Goal: Task Accomplishment & Management: Manage account settings

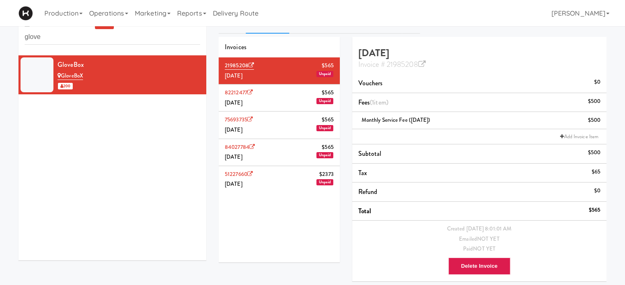
scroll to position [12, 0]
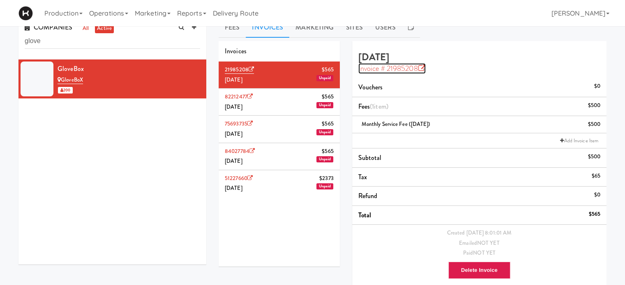
click at [424, 69] on icon at bounding box center [421, 68] width 7 height 7
drag, startPoint x: 389, startPoint y: 69, endPoint x: 555, endPoint y: 123, distance: 175.0
click at [555, 123] on div "Monthly Service Fee (September 2025) $500" at bounding box center [479, 124] width 242 height 10
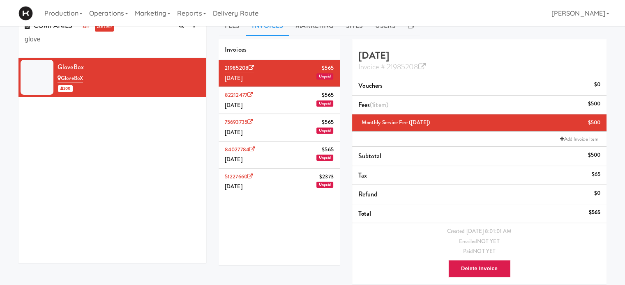
scroll to position [0, 0]
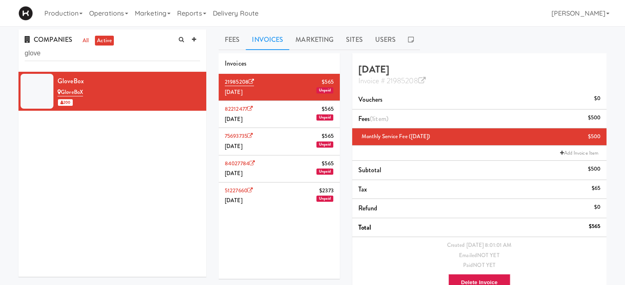
click at [462, 100] on li "Vouchers $0" at bounding box center [479, 99] width 254 height 19
click at [262, 83] on li "21985208 $565 September 2025 Unpaid" at bounding box center [278, 87] width 121 height 27
click at [405, 78] on link "Invoice # 21985208" at bounding box center [391, 81] width 67 height 11
click at [413, 40] on link at bounding box center [411, 40] width 18 height 21
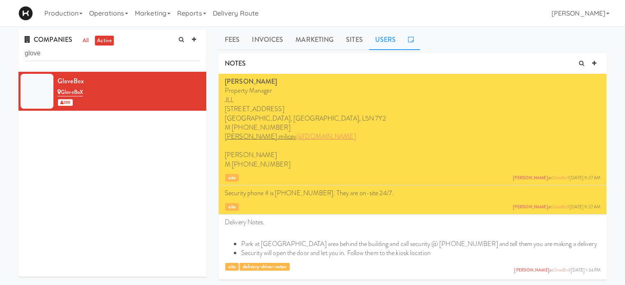
click at [391, 41] on link "Users" at bounding box center [385, 40] width 33 height 21
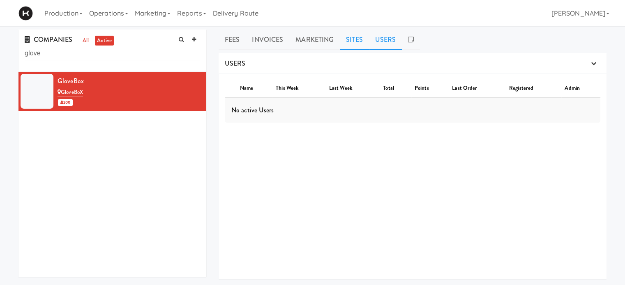
click at [354, 39] on link "Sites" at bounding box center [354, 40] width 29 height 21
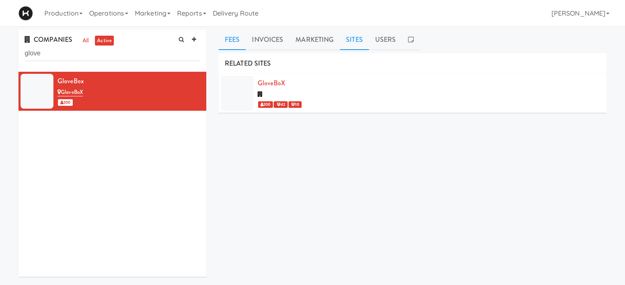
click at [232, 37] on link "Fees" at bounding box center [231, 40] width 27 height 21
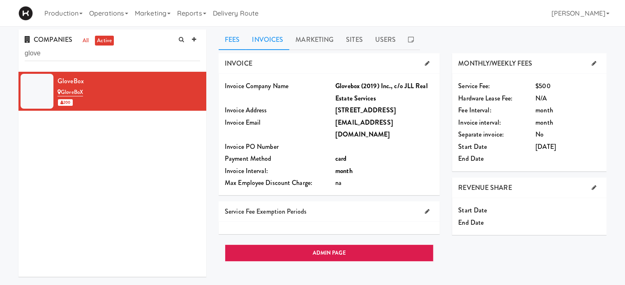
click at [263, 39] on link "Invoices" at bounding box center [268, 40] width 44 height 21
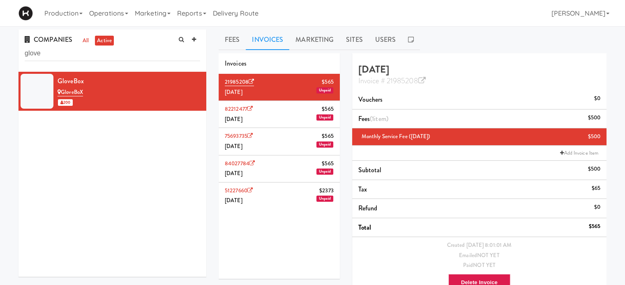
click at [322, 116] on span "Unpaid" at bounding box center [324, 118] width 17 height 6
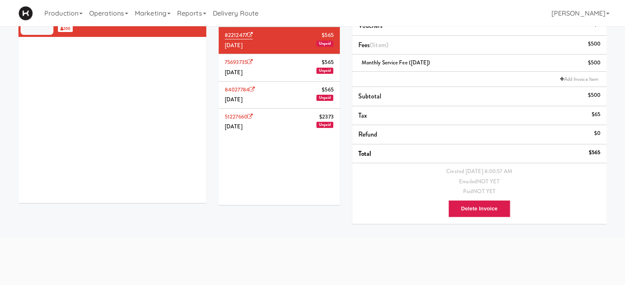
scroll to position [12, 0]
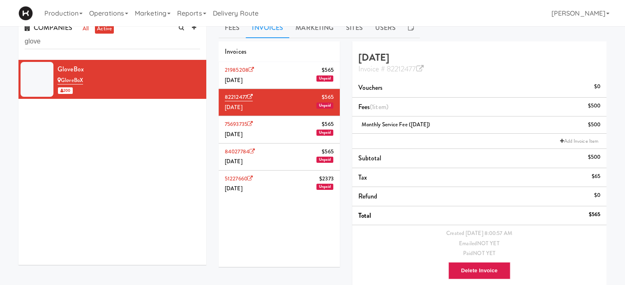
click at [455, 80] on li "Vouchers $0" at bounding box center [479, 87] width 254 height 19
click at [423, 70] on icon at bounding box center [419, 68] width 7 height 7
click at [278, 180] on li "51227660 $2373 May 2025 Unpaid" at bounding box center [278, 184] width 121 height 27
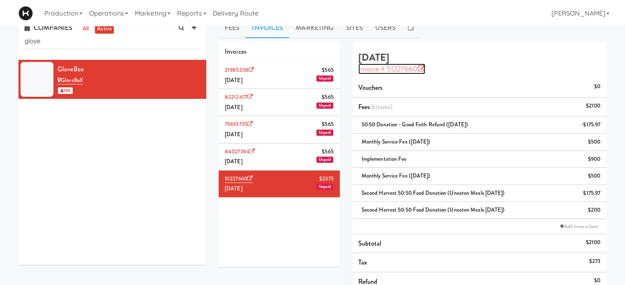
drag, startPoint x: 437, startPoint y: 88, endPoint x: 422, endPoint y: 68, distance: 25.5
click at [422, 68] on icon at bounding box center [420, 68] width 7 height 7
click at [253, 151] on icon at bounding box center [251, 151] width 5 height 5
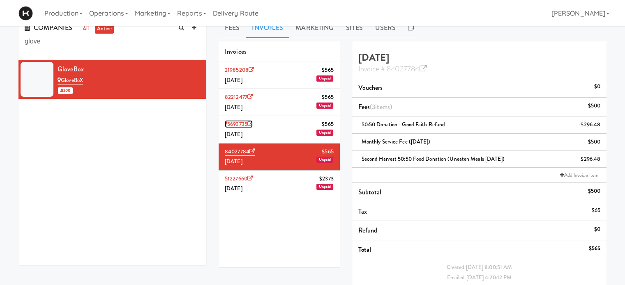
click at [251, 123] on icon at bounding box center [249, 124] width 5 height 5
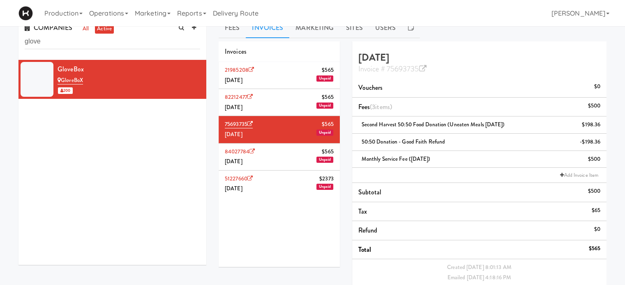
click at [269, 102] on li "82212477 $565 August 2025 Unpaid" at bounding box center [278, 102] width 121 height 27
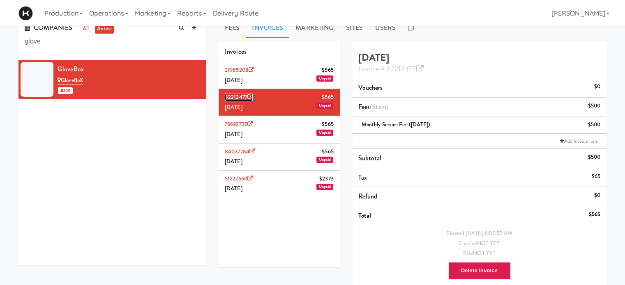
click at [252, 98] on icon at bounding box center [249, 96] width 5 height 5
click at [278, 78] on li "21985208 $565 September 2025 Unpaid" at bounding box center [278, 75] width 121 height 27
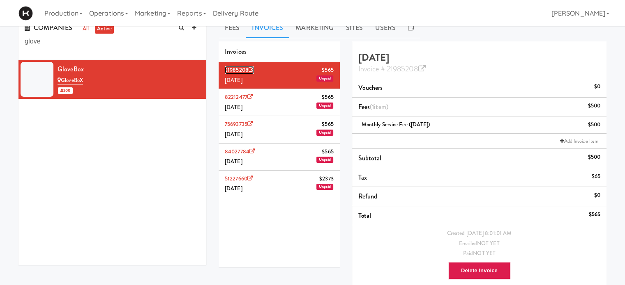
drag, startPoint x: 439, startPoint y: 88, endPoint x: 253, endPoint y: 67, distance: 187.5
click at [253, 67] on icon at bounding box center [250, 69] width 5 height 5
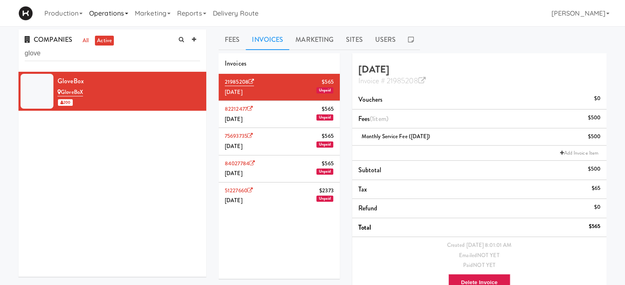
click at [108, 11] on link "Operations" at bounding box center [109, 13] width 46 height 26
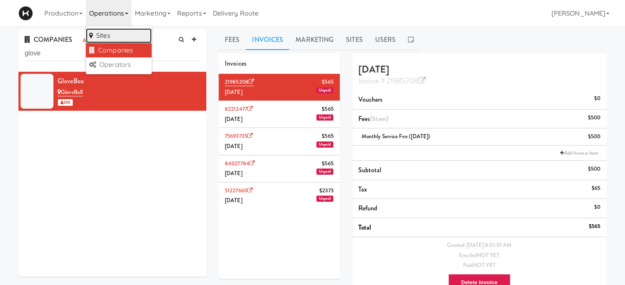
click at [108, 37] on link "Sites" at bounding box center [119, 35] width 66 height 15
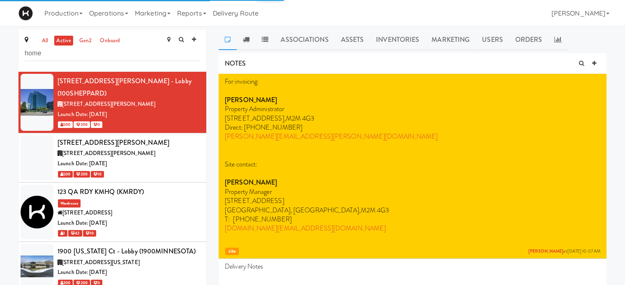
type input "home"
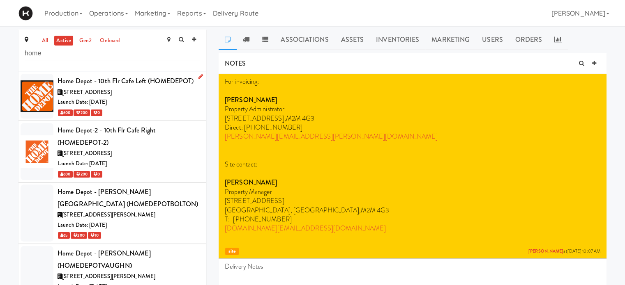
click at [152, 108] on div "600 200 0" at bounding box center [128, 113] width 142 height 10
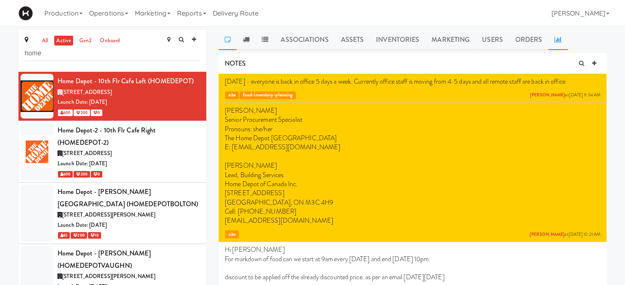
click at [557, 42] on link at bounding box center [558, 40] width 20 height 21
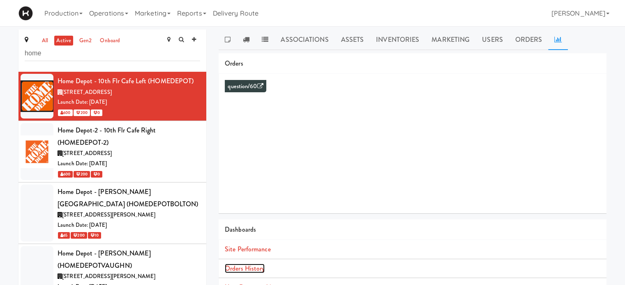
click at [258, 268] on link "Orders History" at bounding box center [245, 268] width 40 height 9
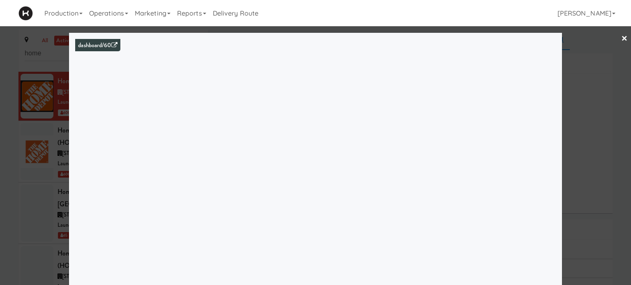
click at [599, 42] on div at bounding box center [315, 142] width 631 height 285
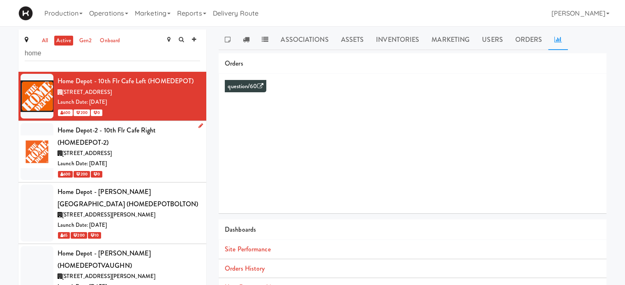
click at [154, 163] on div "Launch Date: Oct 28, 2024" at bounding box center [128, 164] width 142 height 10
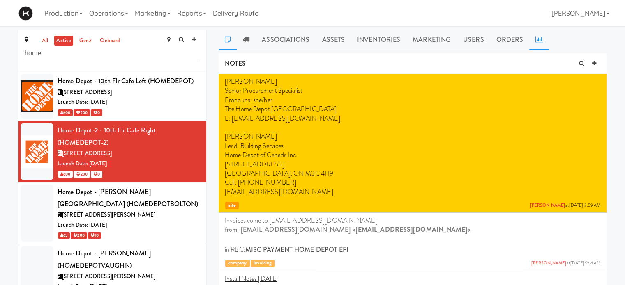
click at [535, 38] on icon at bounding box center [538, 39] width 7 height 7
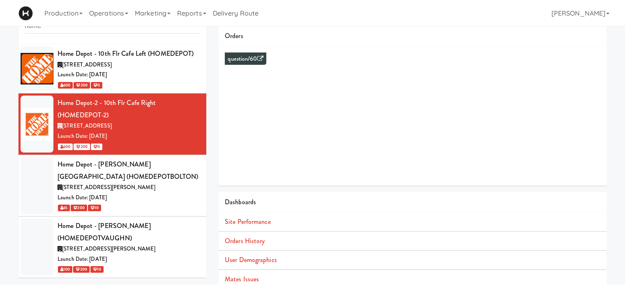
scroll to position [34, 0]
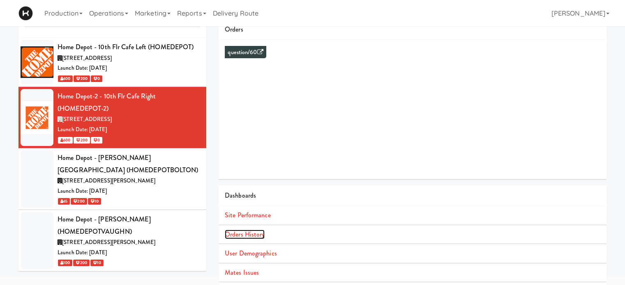
click at [248, 234] on link "Orders History" at bounding box center [245, 234] width 40 height 9
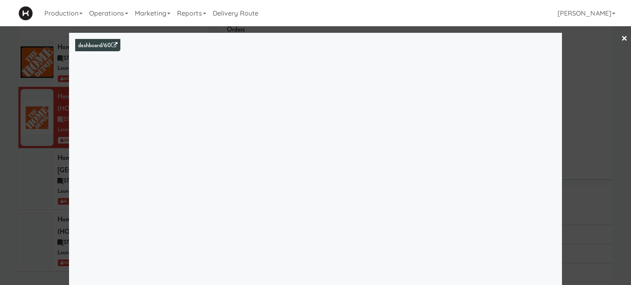
click at [621, 39] on link "×" at bounding box center [624, 38] width 7 height 25
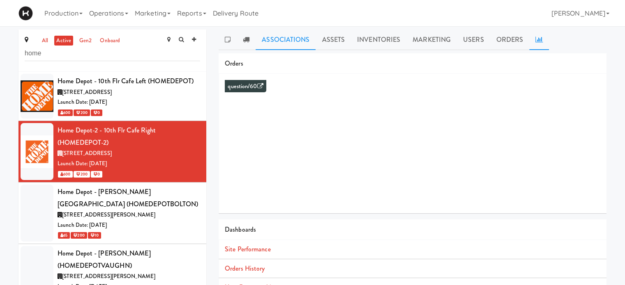
click at [278, 42] on link "Associations" at bounding box center [285, 40] width 60 height 21
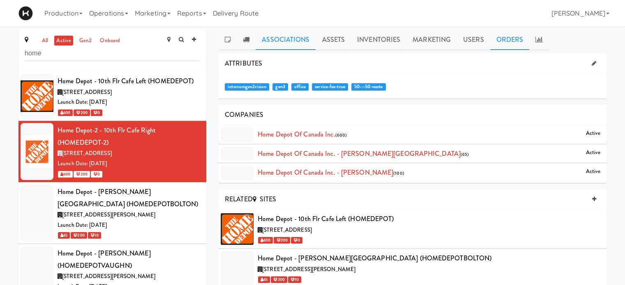
click at [506, 44] on link "Orders" at bounding box center [509, 40] width 39 height 21
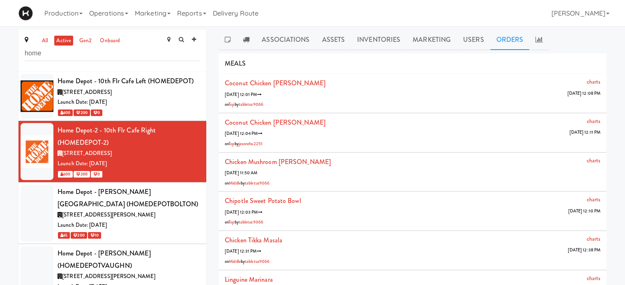
click at [506, 87] on li "Coconut Chicken Curry charts 10/3/25 12:01 PM 10/3/25 12:08 PM on Top by tablet…" at bounding box center [412, 93] width 388 height 39
click at [256, 104] on link "tabletus9066" at bounding box center [251, 104] width 25 height 6
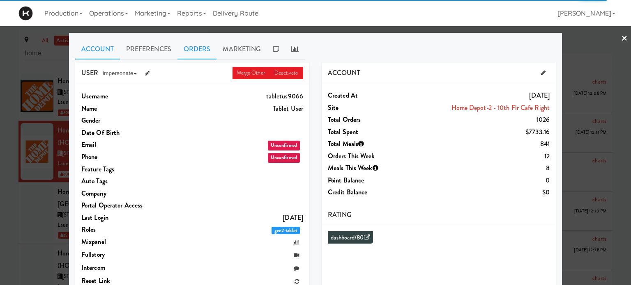
click at [195, 49] on link "Orders" at bounding box center [196, 49] width 39 height 21
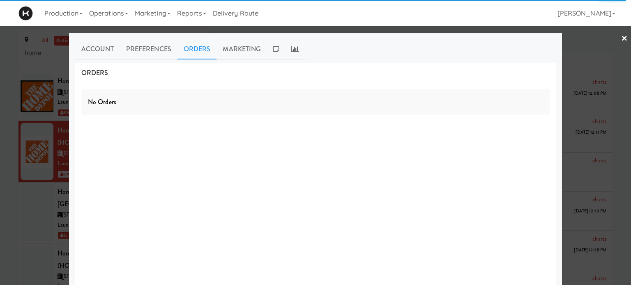
click at [621, 36] on link "×" at bounding box center [624, 38] width 7 height 25
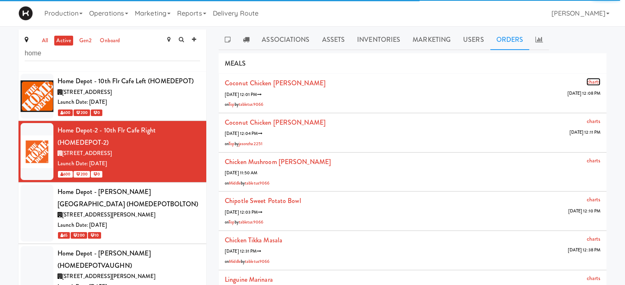
click at [586, 83] on link "charts" at bounding box center [593, 82] width 14 height 8
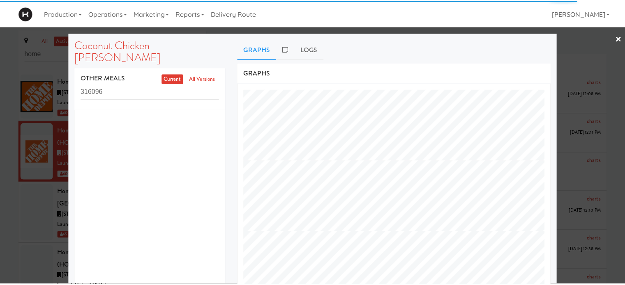
scroll to position [331, 328]
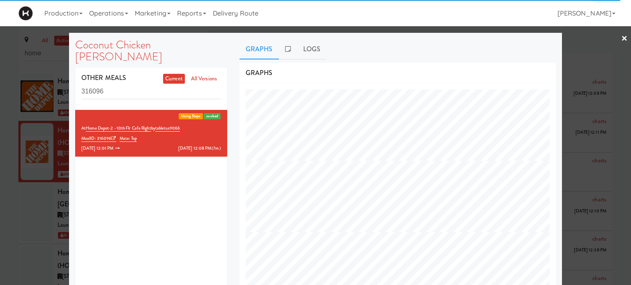
click at [621, 42] on link "×" at bounding box center [624, 38] width 7 height 25
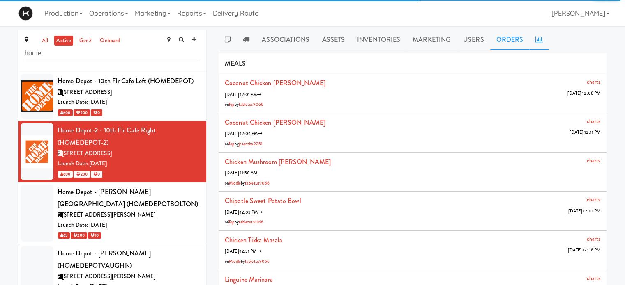
click at [541, 38] on link at bounding box center [539, 40] width 20 height 21
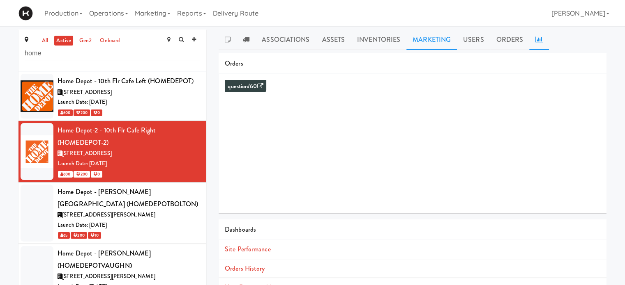
click at [411, 38] on link "Marketing" at bounding box center [431, 40] width 51 height 21
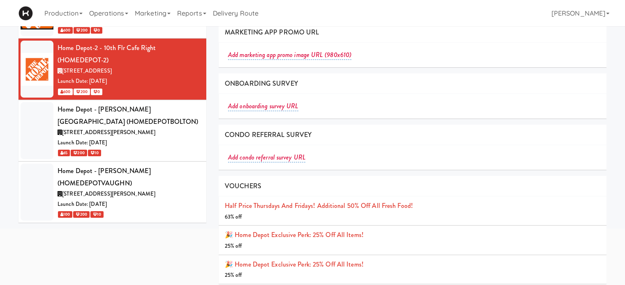
scroll to position [87, 0]
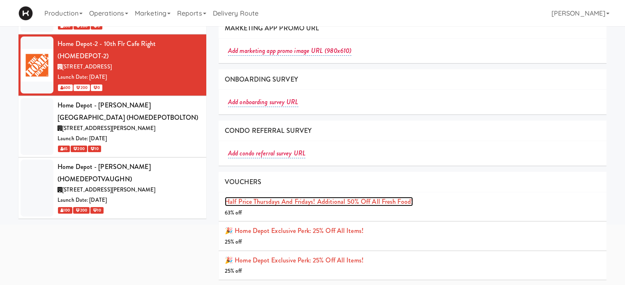
click at [363, 198] on link "Half Price Thursdays and Fridays! Additional 50% off All Fresh Food!" at bounding box center [319, 201] width 188 height 9
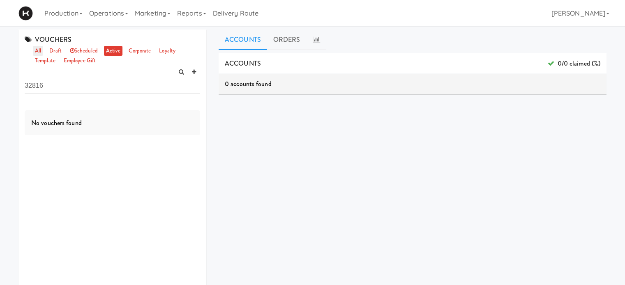
click at [38, 48] on link "all" at bounding box center [38, 51] width 10 height 10
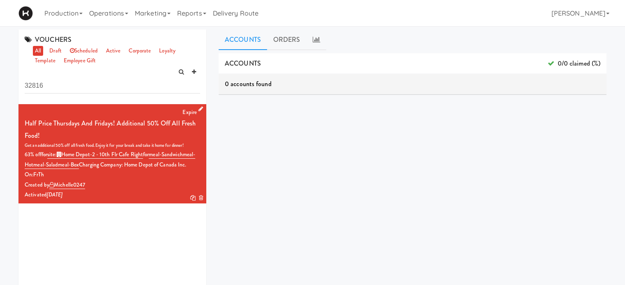
click at [125, 118] on div "Half Price Thursdays and Fridays! Additional 50% off All Fresh Food!" at bounding box center [112, 129] width 175 height 24
click at [140, 122] on div "Half Price Thursdays and Fridays! Additional 50% off All Fresh Food!" at bounding box center [112, 129] width 175 height 24
click at [198, 110] on icon at bounding box center [200, 108] width 5 height 5
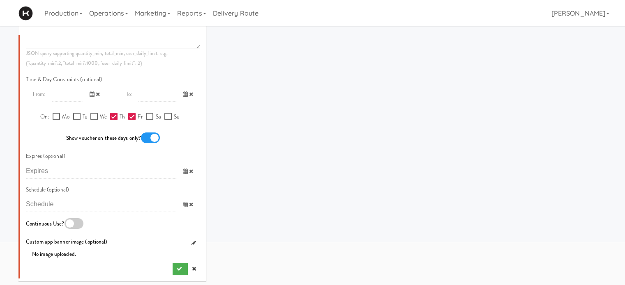
scroll to position [76, 0]
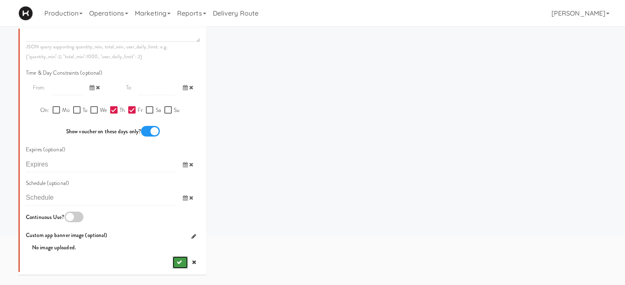
click at [172, 268] on button "submit" at bounding box center [179, 263] width 15 height 12
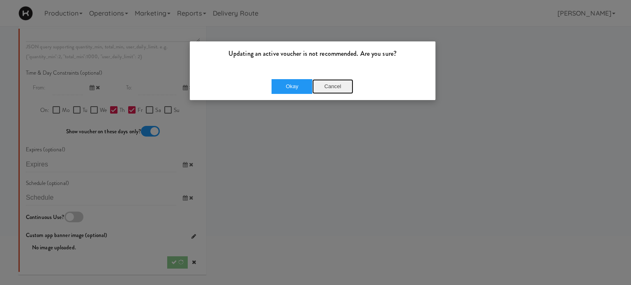
click at [331, 85] on button "Cancel" at bounding box center [332, 86] width 41 height 15
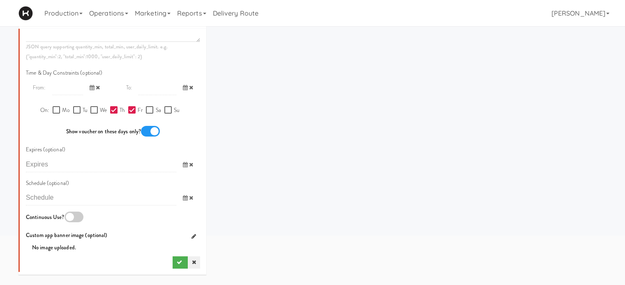
click at [191, 260] on link at bounding box center [194, 263] width 12 height 12
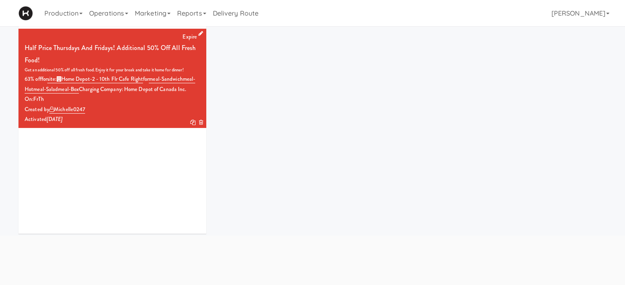
scroll to position [0, 0]
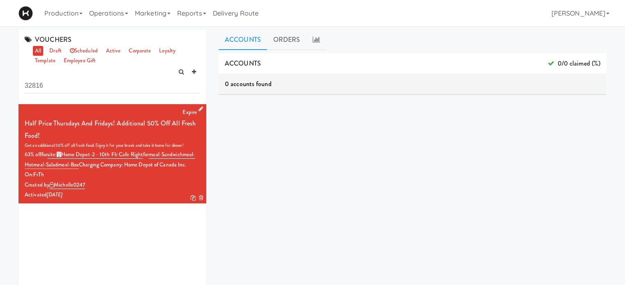
click at [40, 50] on link "all" at bounding box center [38, 51] width 10 height 10
drag, startPoint x: 51, startPoint y: 90, endPoint x: 0, endPoint y: 101, distance: 52.1
click at [0, 101] on div "VOUCHERS all draft scheduled active corporate loyalty template employee gift 32…" at bounding box center [312, 196] width 625 height 332
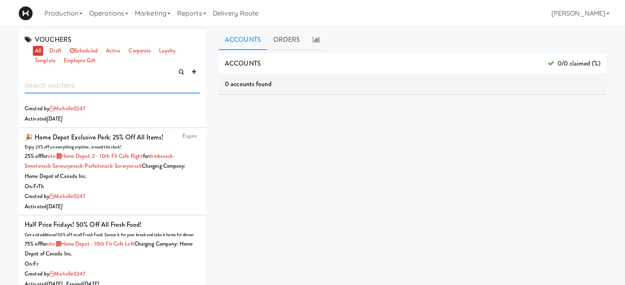
scroll to position [418, 0]
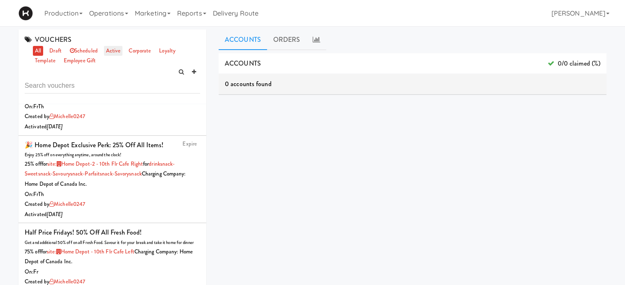
click at [117, 49] on link "active" at bounding box center [113, 51] width 19 height 10
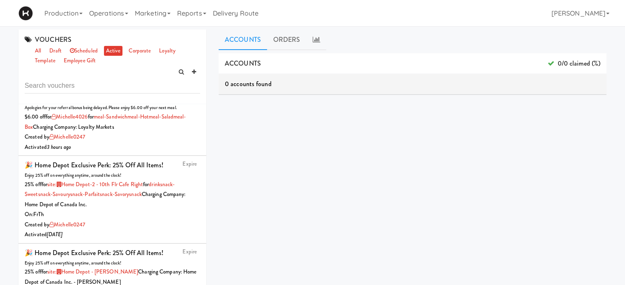
scroll to position [0, 0]
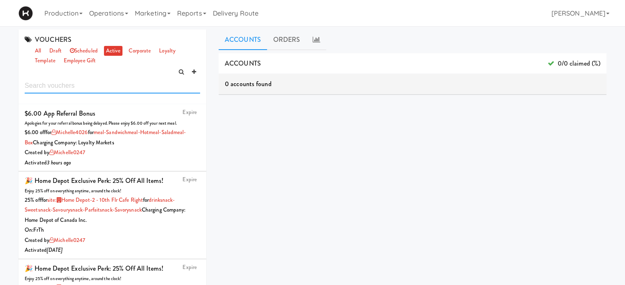
click at [113, 88] on input "text" at bounding box center [112, 85] width 175 height 15
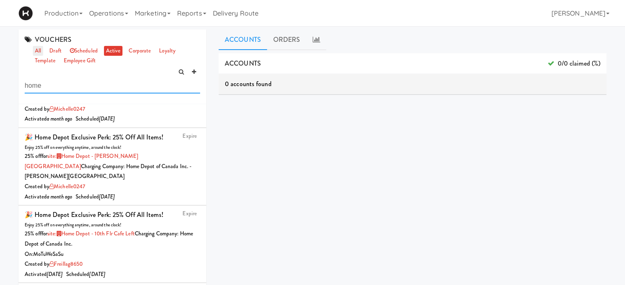
type input "home"
click at [37, 50] on link "all" at bounding box center [38, 51] width 10 height 10
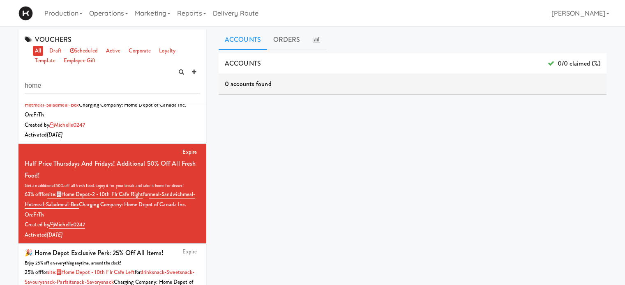
scroll to position [67, 0]
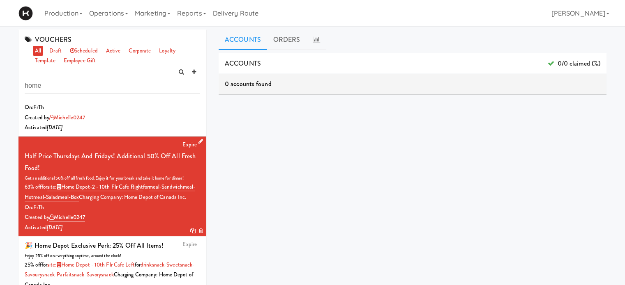
click at [160, 173] on div "Half Price Thursdays and Fridays! Additional 50% off All Fresh Food!" at bounding box center [112, 162] width 175 height 24
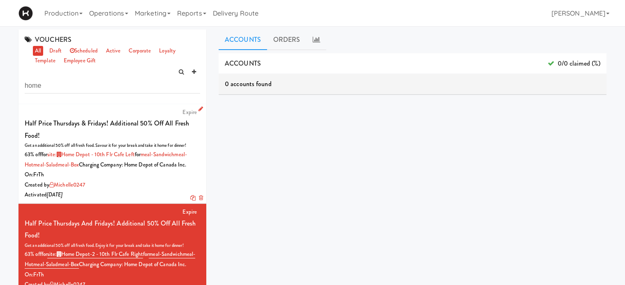
click at [106, 131] on div "Half Price Thursdays & Fridays! Additional 50% off all Fresh Food!" at bounding box center [112, 129] width 175 height 24
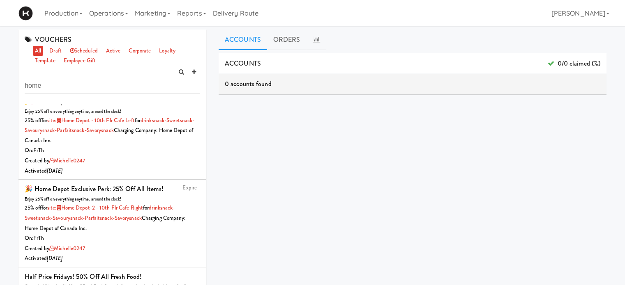
scroll to position [223, 0]
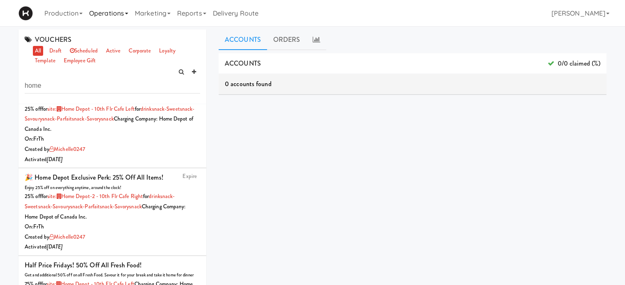
click at [118, 15] on link "Operations" at bounding box center [109, 13] width 46 height 26
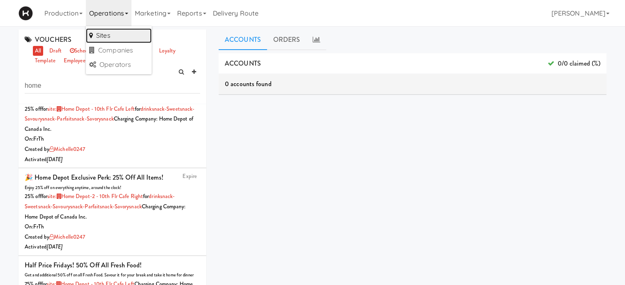
click at [118, 29] on link "Sites" at bounding box center [119, 35] width 66 height 15
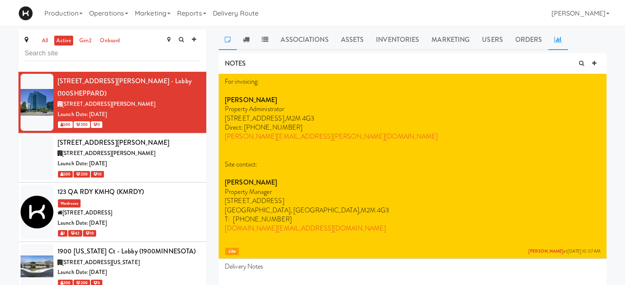
click at [548, 37] on link at bounding box center [558, 40] width 20 height 21
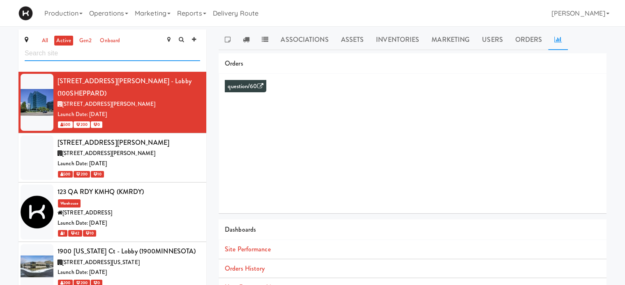
click at [149, 55] on input "text" at bounding box center [112, 53] width 175 height 15
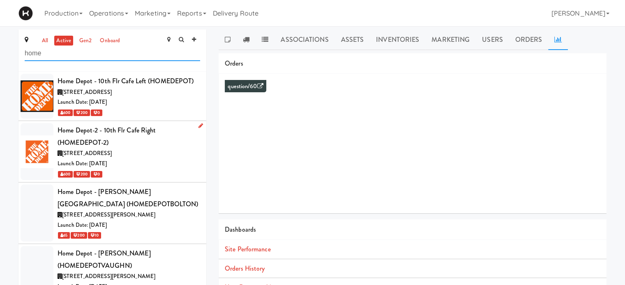
type input "home"
click at [170, 144] on div "Home Depot-2 - 10th Flr Cafe Right (HOMEDEPOT-2)" at bounding box center [128, 136] width 142 height 24
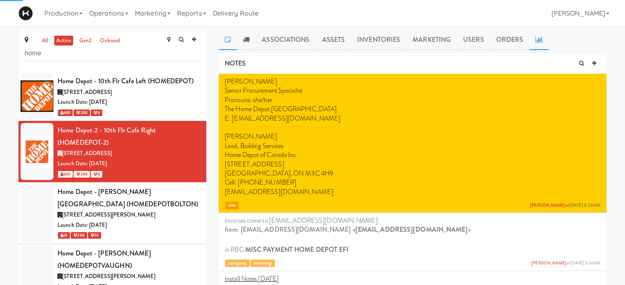
click at [541, 39] on link at bounding box center [539, 40] width 20 height 21
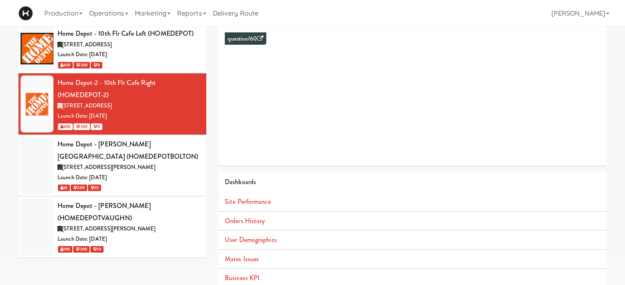
scroll to position [48, 0]
click at [253, 221] on link "Orders History" at bounding box center [245, 220] width 40 height 9
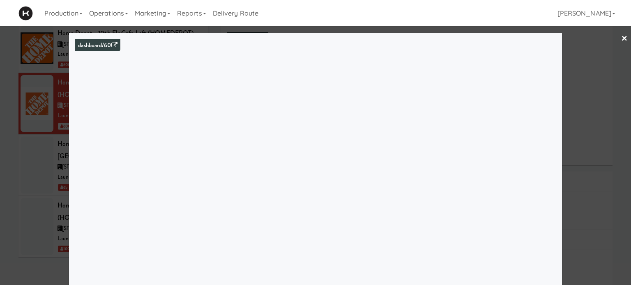
click at [621, 36] on link "×" at bounding box center [624, 38] width 7 height 25
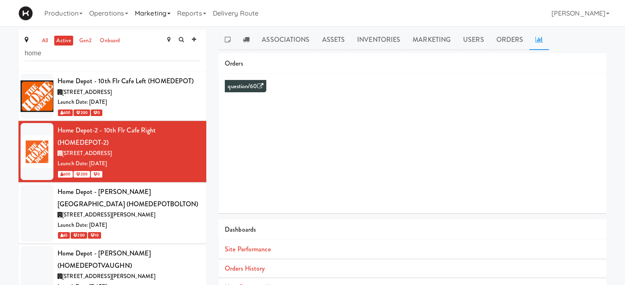
click at [171, 14] on link "Marketing" at bounding box center [152, 13] width 42 height 26
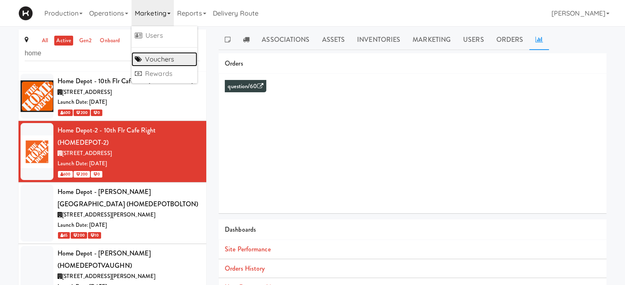
click at [162, 55] on link "Vouchers" at bounding box center [164, 59] width 66 height 15
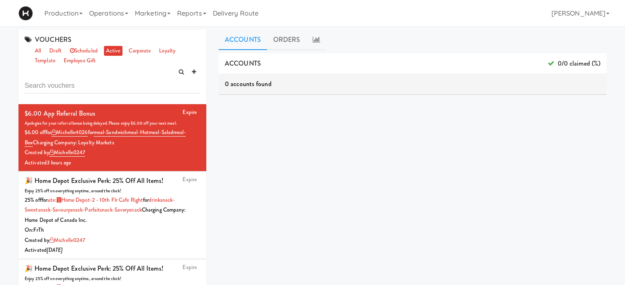
drag, startPoint x: 206, startPoint y: 122, endPoint x: 207, endPoint y: 131, distance: 8.6
click at [207, 131] on div "VOUCHERS all draft scheduled active corporate loyalty template employee gift Ex…" at bounding box center [112, 193] width 200 height 327
click at [82, 83] on input "text" at bounding box center [112, 85] width 175 height 15
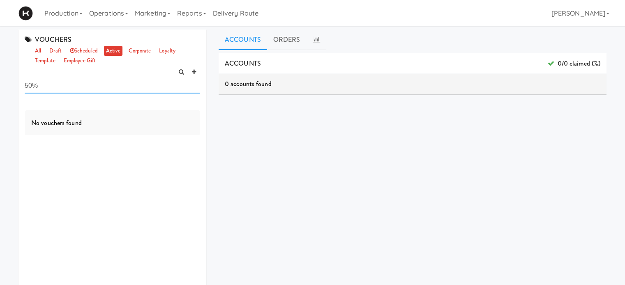
type input "50%"
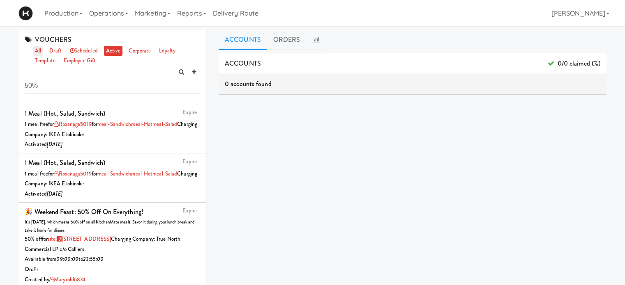
click at [41, 49] on link "all" at bounding box center [38, 51] width 10 height 10
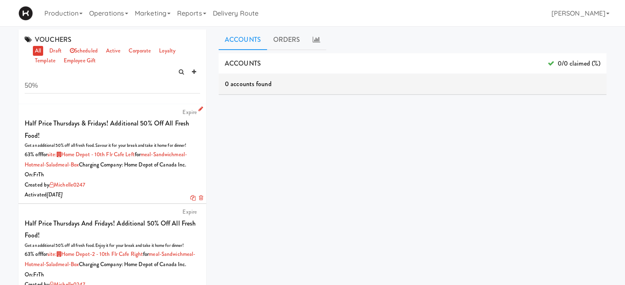
click at [195, 105] on link at bounding box center [199, 109] width 8 height 10
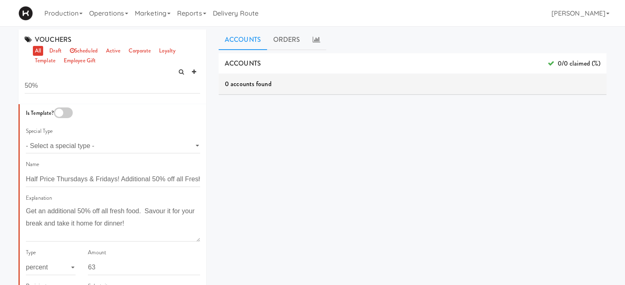
click at [297, 142] on div "ACCOUNTS 0/0 claimed (%) 0 accounts found ORDERS 0 orders found dashboard/99" at bounding box center [412, 207] width 388 height 308
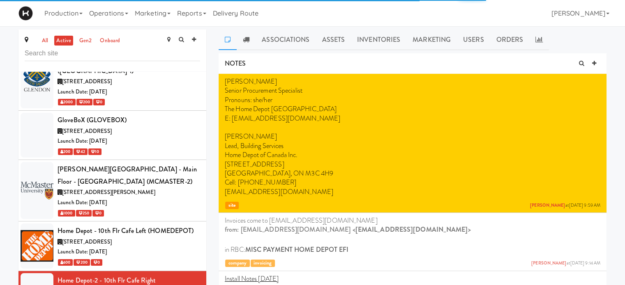
scroll to position [1892, 0]
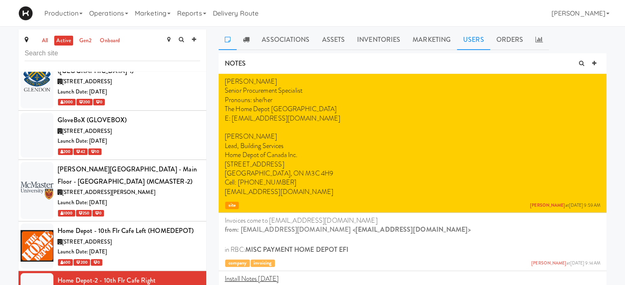
click at [471, 45] on link "Users" at bounding box center [473, 40] width 33 height 21
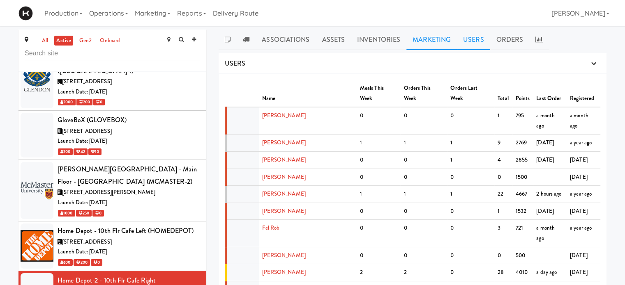
click at [442, 42] on link "Marketing" at bounding box center [431, 40] width 51 height 21
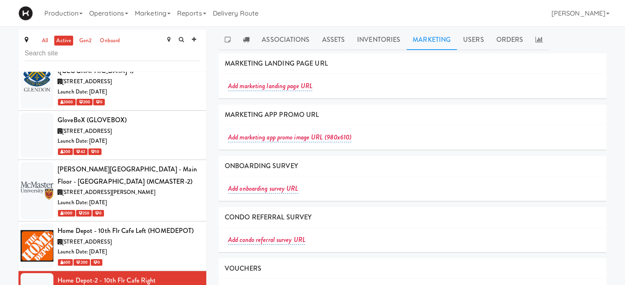
scroll to position [87, 0]
